Goal: Register for event/course

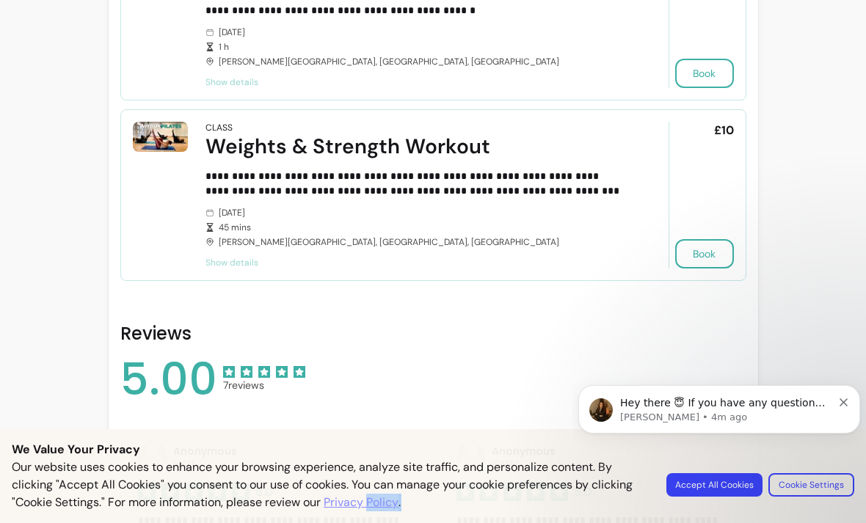
scroll to position [935, 0]
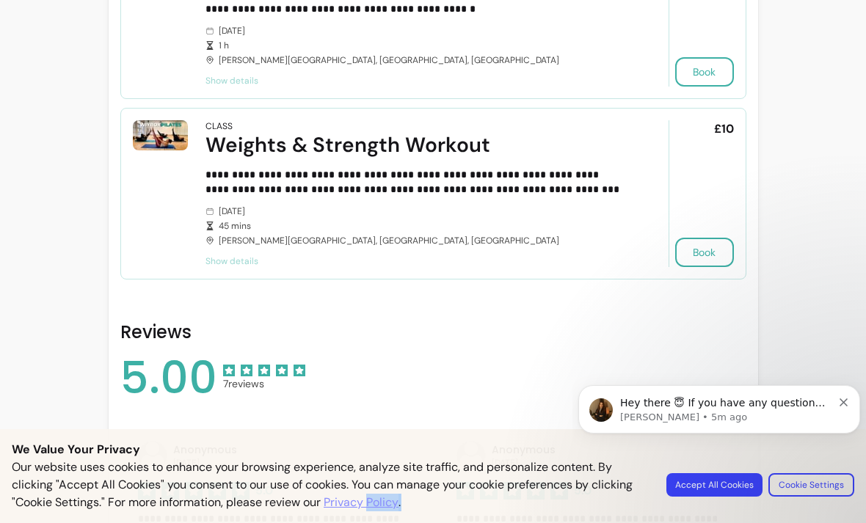
click at [232, 260] on span "Show details" at bounding box center [417, 261] width 422 height 12
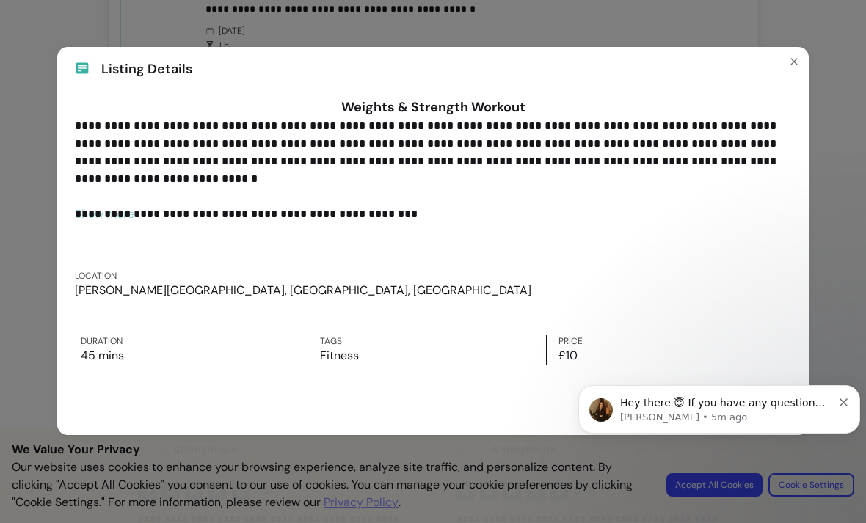
click at [802, 59] on button "Close" at bounding box center [794, 61] width 23 height 23
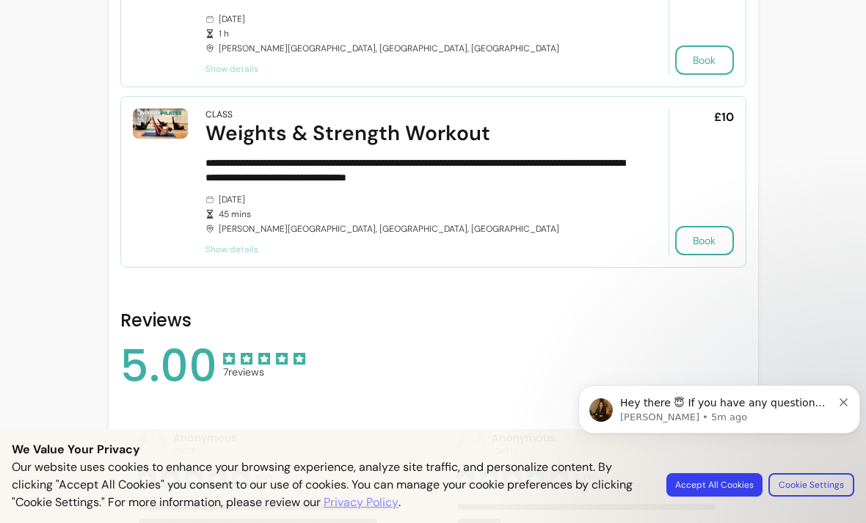
scroll to position [948, 0]
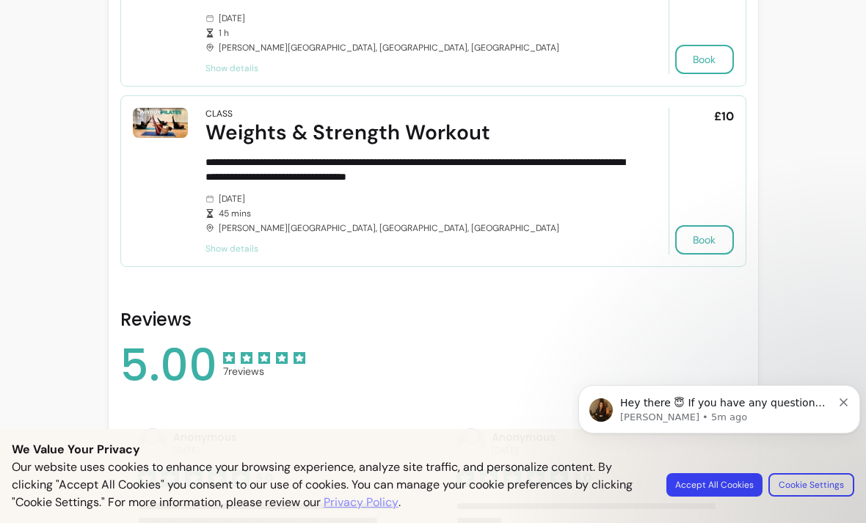
click at [239, 246] on span "Show details" at bounding box center [417, 249] width 422 height 12
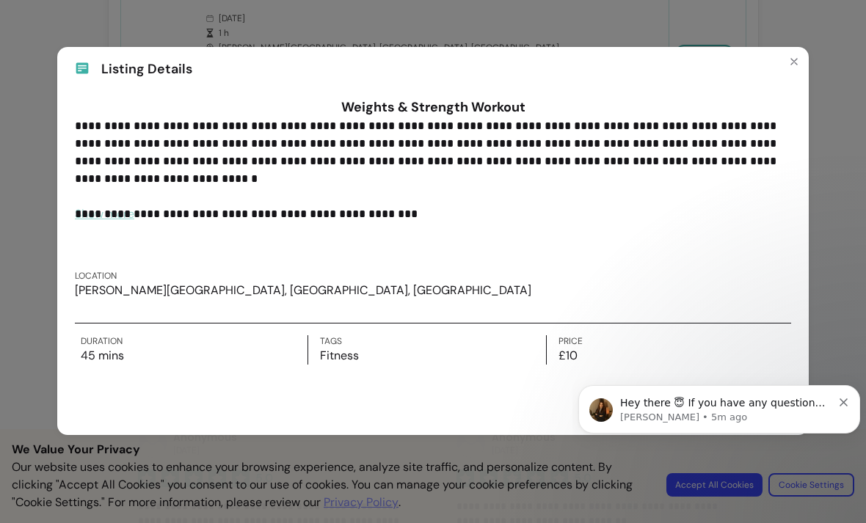
click at [805, 58] on button "Close" at bounding box center [794, 61] width 23 height 23
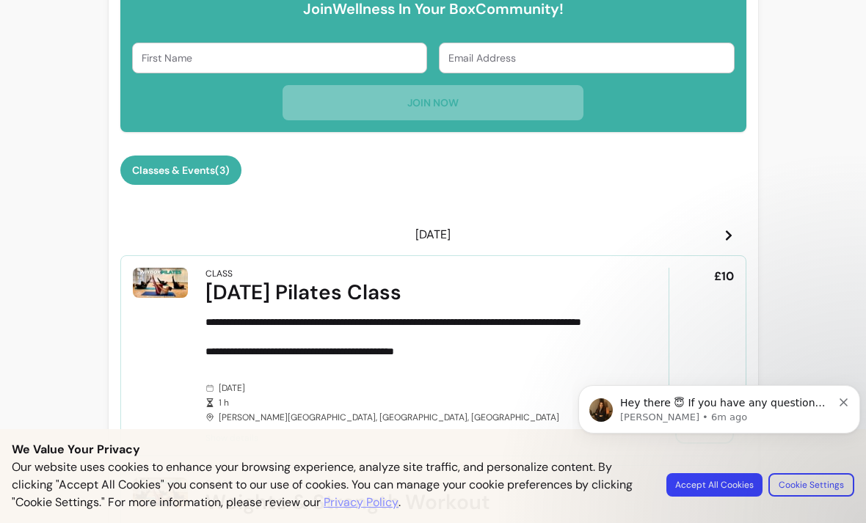
scroll to position [577, 0]
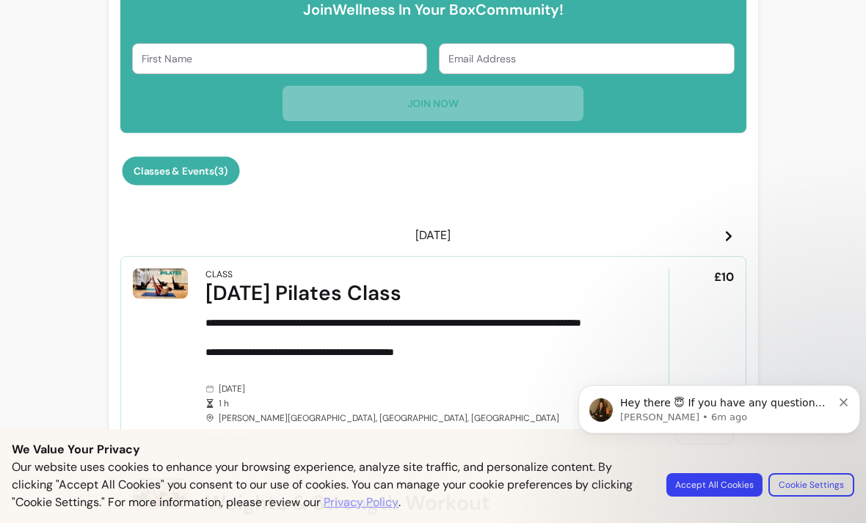
click at [234, 172] on button "Classes & Events ( 3 )" at bounding box center [180, 171] width 117 height 29
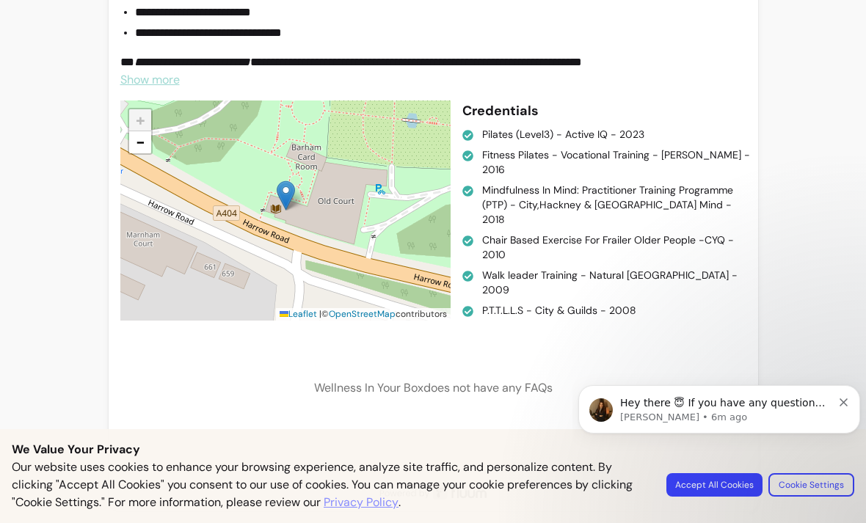
scroll to position [2020, 0]
click at [719, 486] on body "Hey there 😇 If you have any question about what you can do with Fluum, I'm here…" at bounding box center [720, 435] width 282 height 150
click at [692, 487] on body "Hey there 😇 If you have any question about what you can do with Fluum, I'm here…" at bounding box center [720, 435] width 282 height 150
click at [851, 397] on div "Hey there 😇 If you have any question about what you can do with Fluum, I'm here…" at bounding box center [720, 409] width 282 height 48
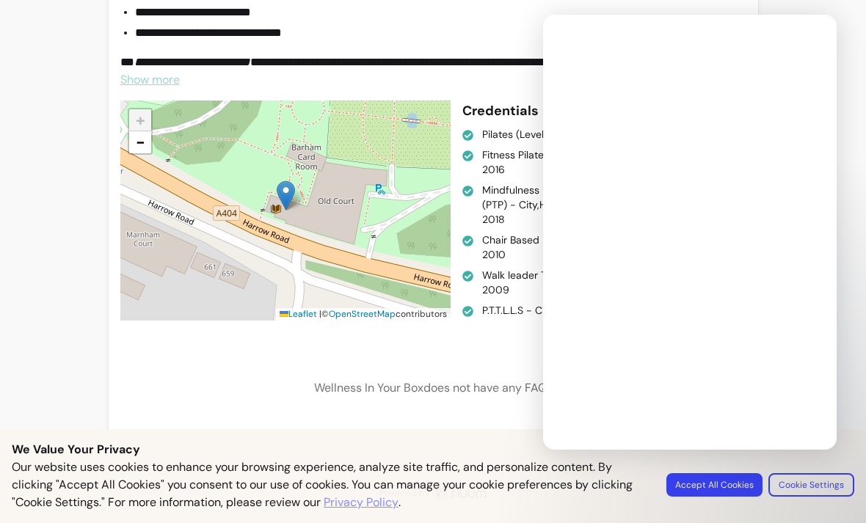
scroll to position [0, 0]
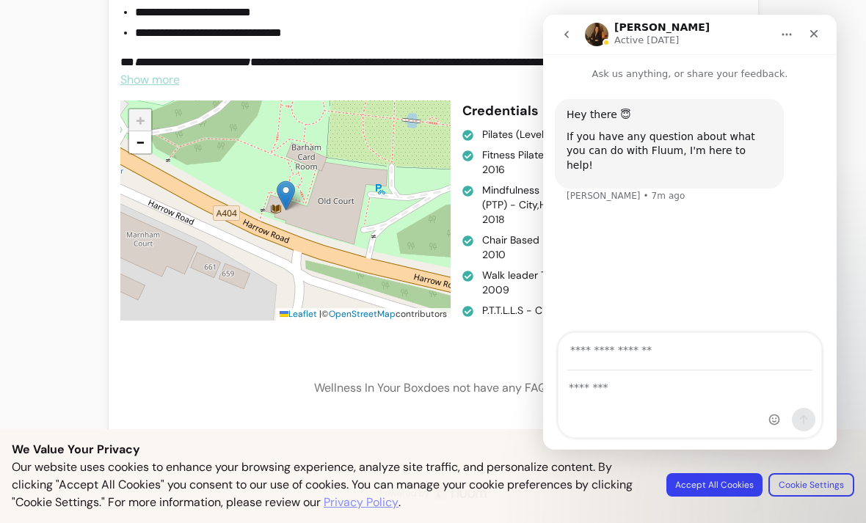
click at [822, 29] on div "Close" at bounding box center [814, 34] width 26 height 26
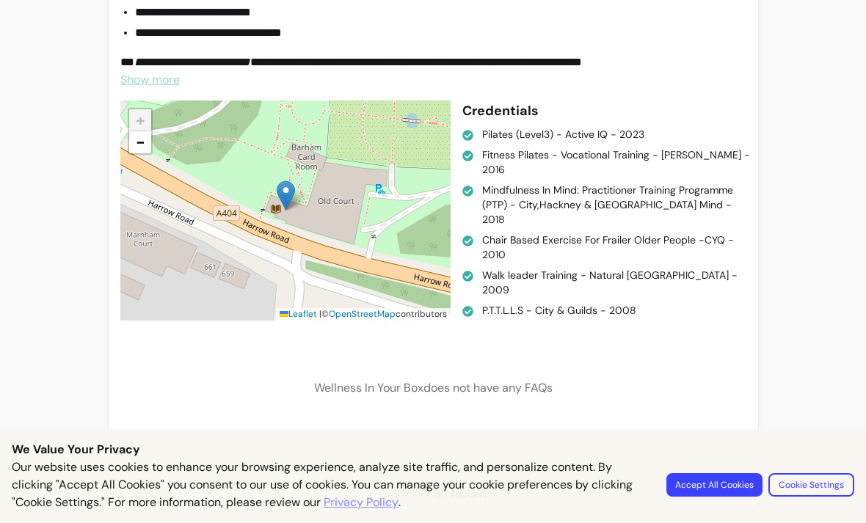
click at [715, 487] on button "Accept All Cookies" at bounding box center [715, 485] width 96 height 23
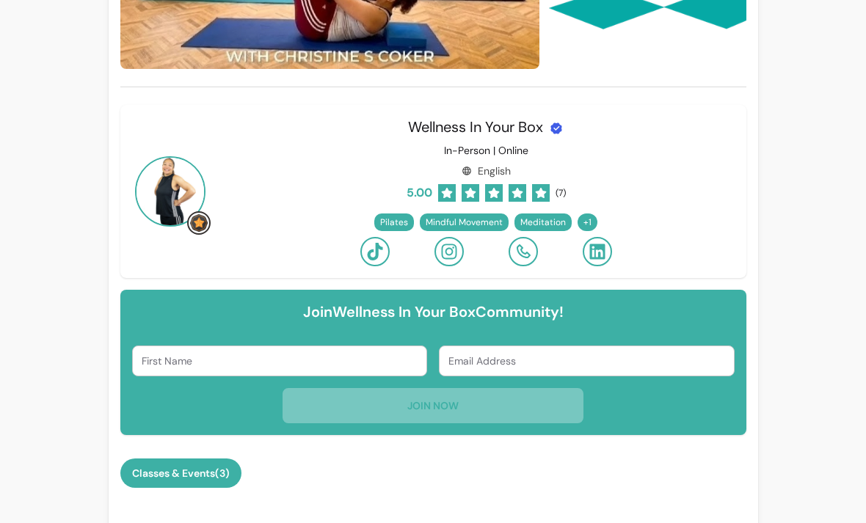
scroll to position [273, 0]
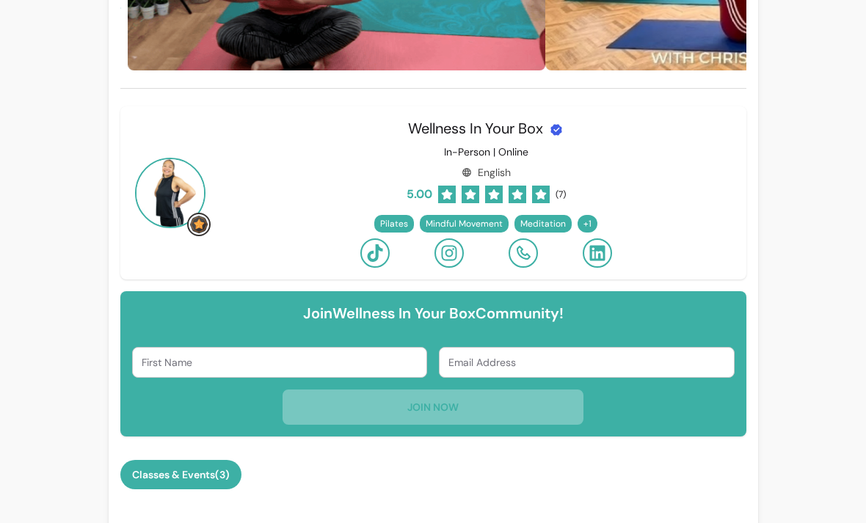
click at [595, 222] on div "+ 1" at bounding box center [588, 224] width 20 height 18
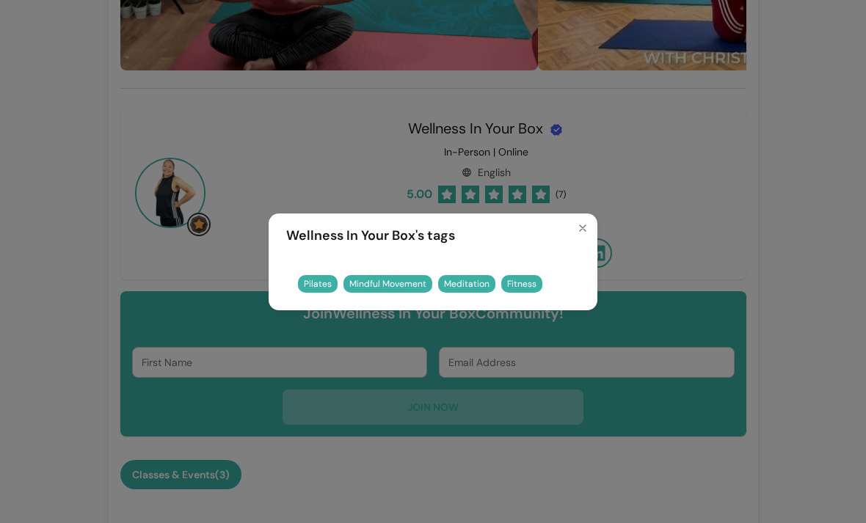
click at [708, 189] on div "Wellness In Your Box 's tags Pilates Mindful Movement Meditation Fitness" at bounding box center [433, 261] width 866 height 523
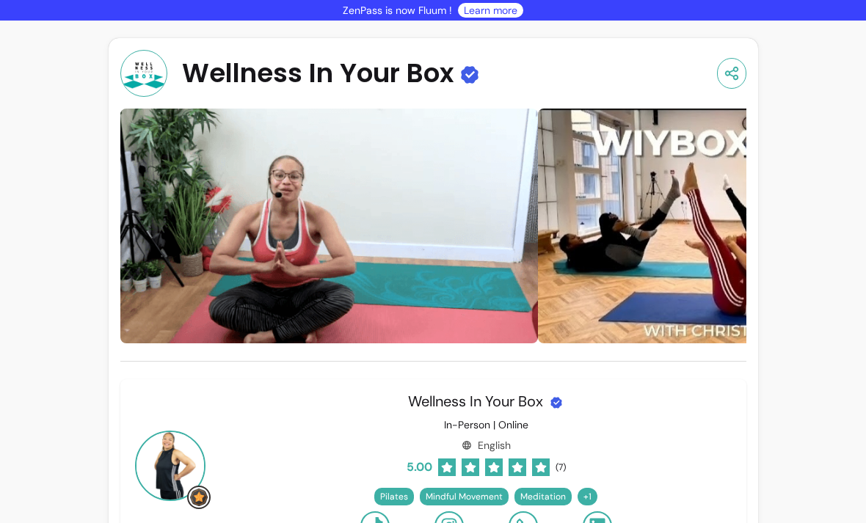
scroll to position [0, 0]
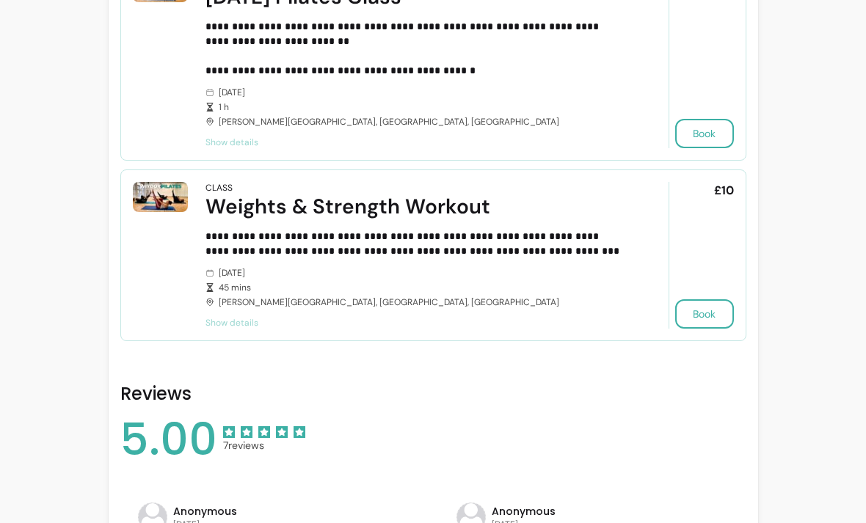
scroll to position [874, 0]
click at [239, 328] on span "Show details" at bounding box center [417, 323] width 422 height 12
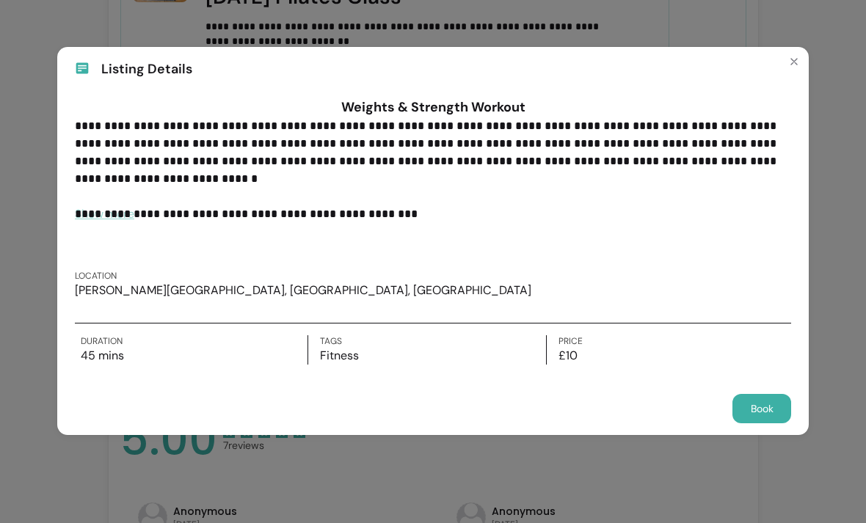
click at [785, 68] on button "Close" at bounding box center [794, 61] width 23 height 23
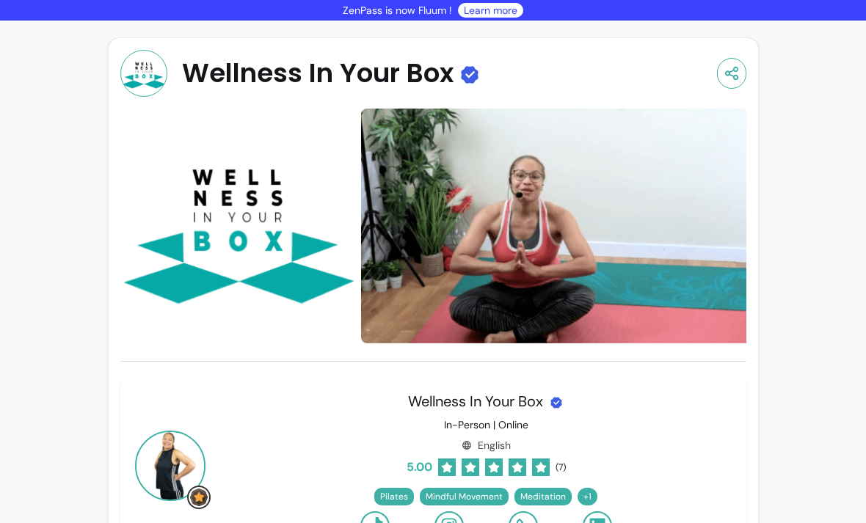
scroll to position [-1, 0]
